Goal: Ask a question: Seek information or help from site administrators or community

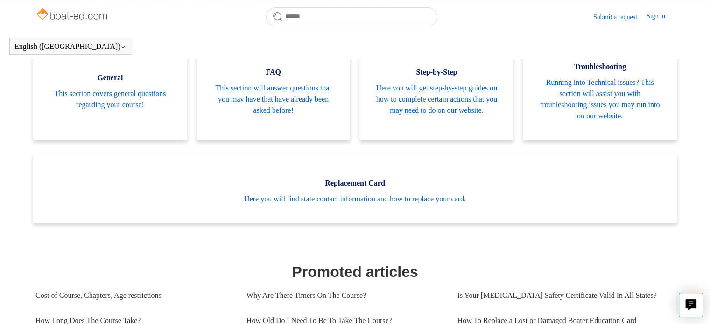
scroll to position [207, 0]
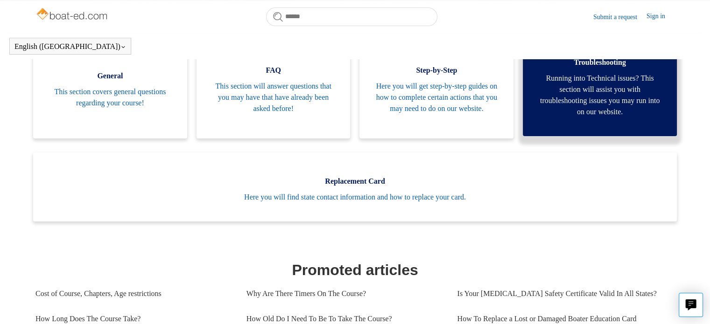
click at [571, 87] on span "Running into Technical issues? This section will assist you with troubleshootin…" at bounding box center [600, 95] width 126 height 45
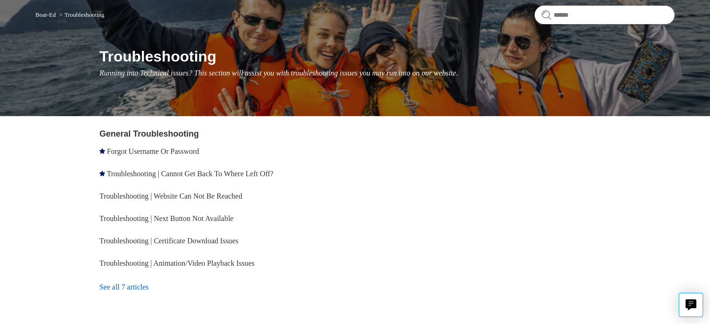
scroll to position [93, 0]
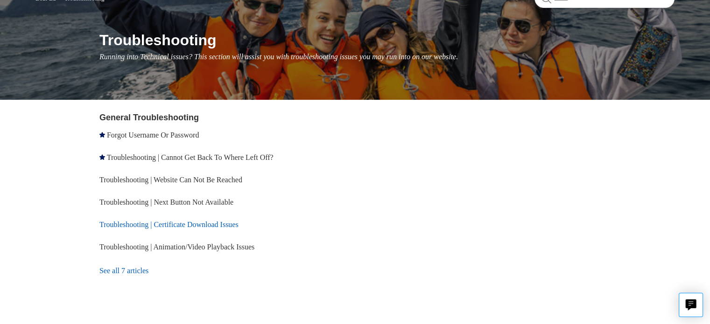
click at [229, 227] on link "Troubleshooting | Certificate Download Issues" at bounding box center [168, 225] width 139 height 8
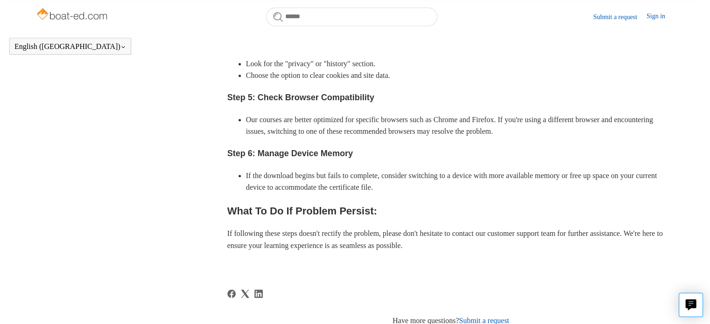
scroll to position [748, 0]
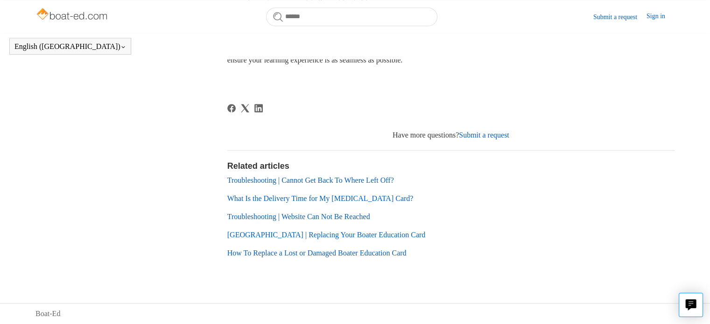
click at [472, 138] on link "Submit a request" at bounding box center [484, 135] width 50 height 8
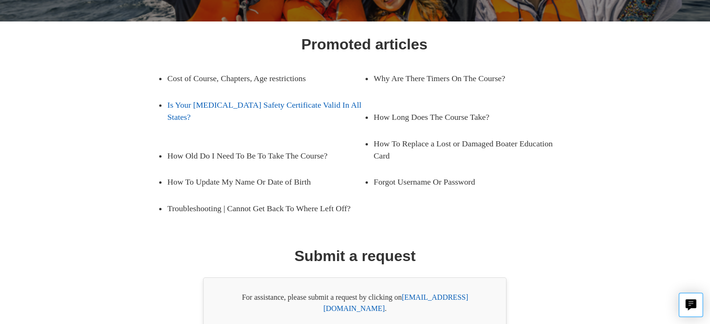
scroll to position [140, 0]
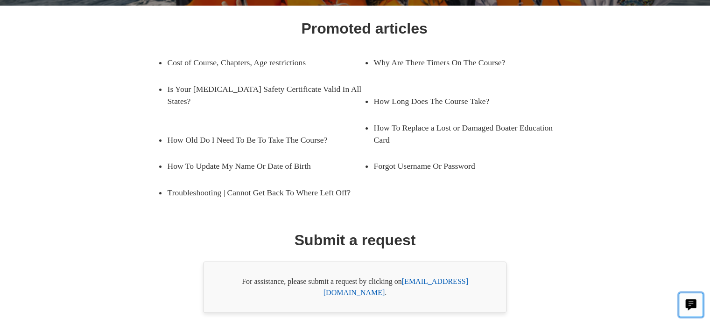
click at [692, 311] on button "Live chat" at bounding box center [690, 305] width 24 height 24
